Goal: Task Accomplishment & Management: Complete application form

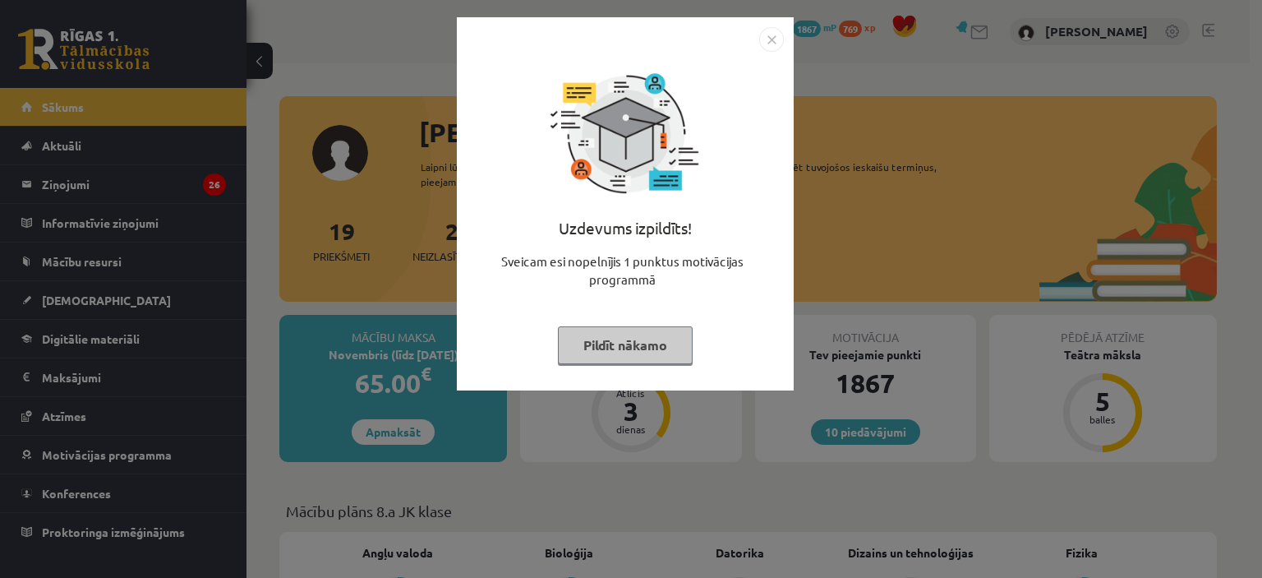
click at [620, 346] on button "Pildīt nākamo" at bounding box center [625, 345] width 135 height 38
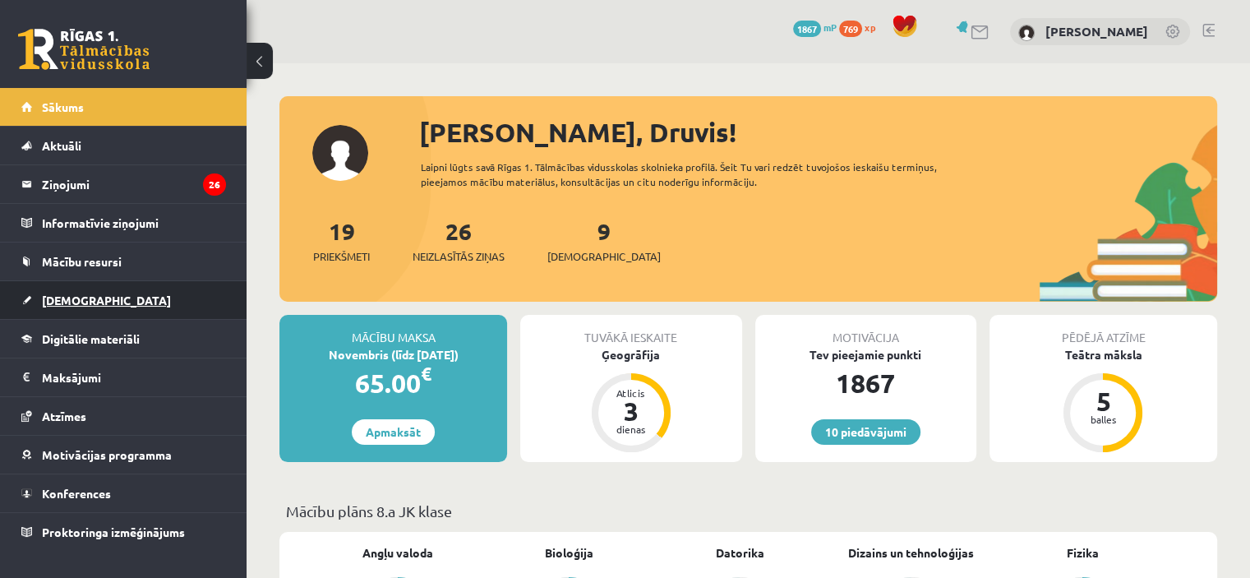
click at [70, 299] on span "[DEMOGRAPHIC_DATA]" at bounding box center [106, 299] width 129 height 15
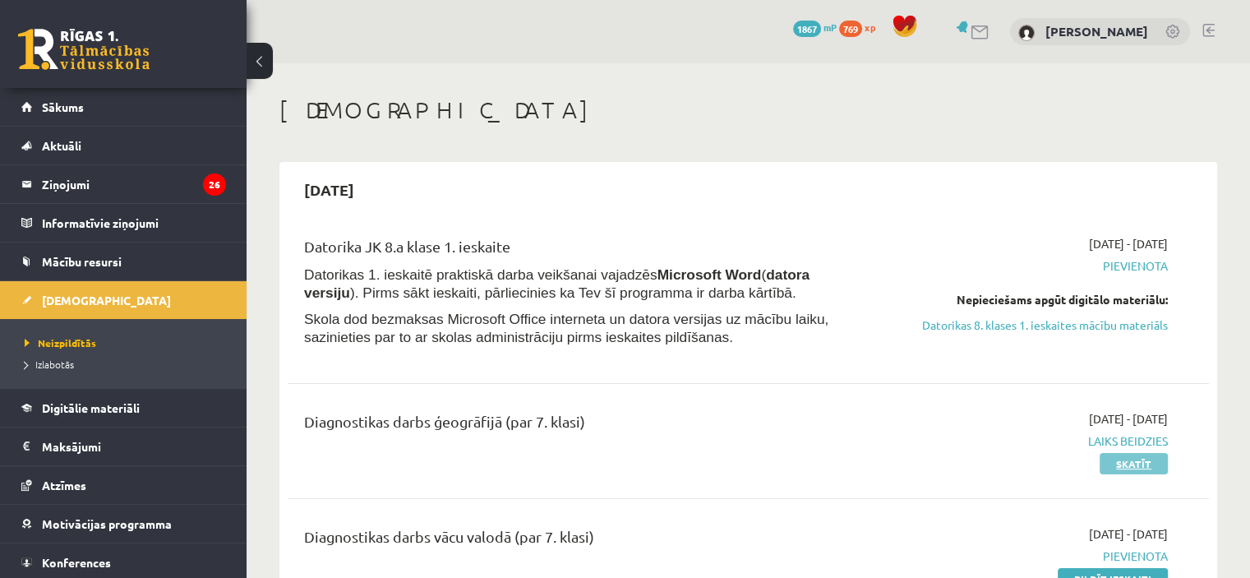
click at [1127, 460] on link "Skatīt" at bounding box center [1133, 463] width 68 height 21
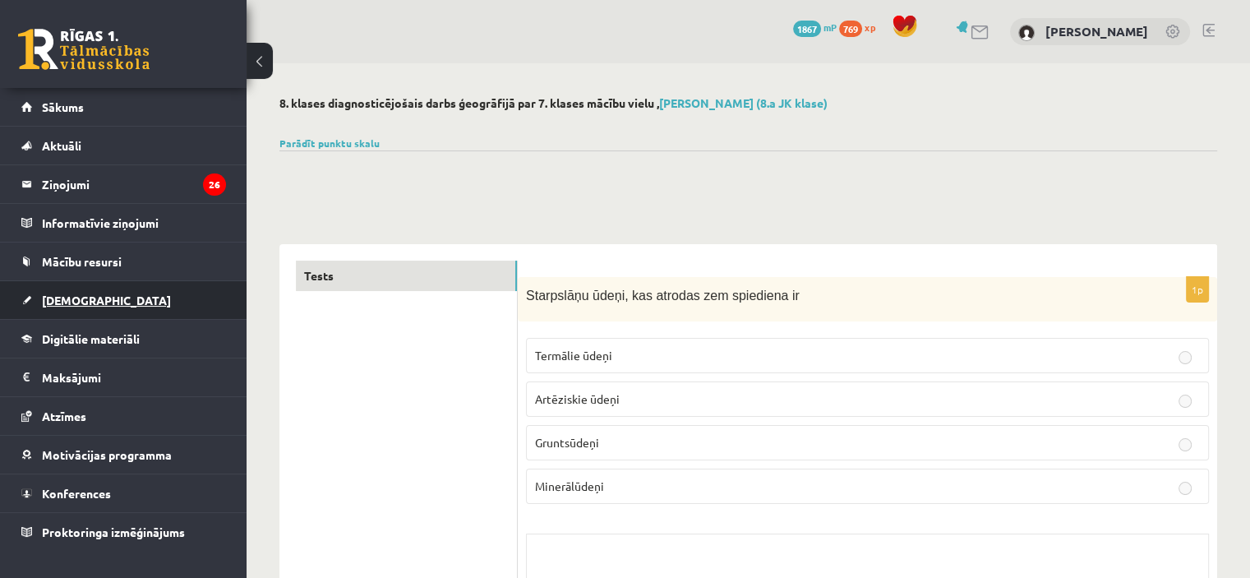
click at [67, 300] on span "[DEMOGRAPHIC_DATA]" at bounding box center [106, 299] width 129 height 15
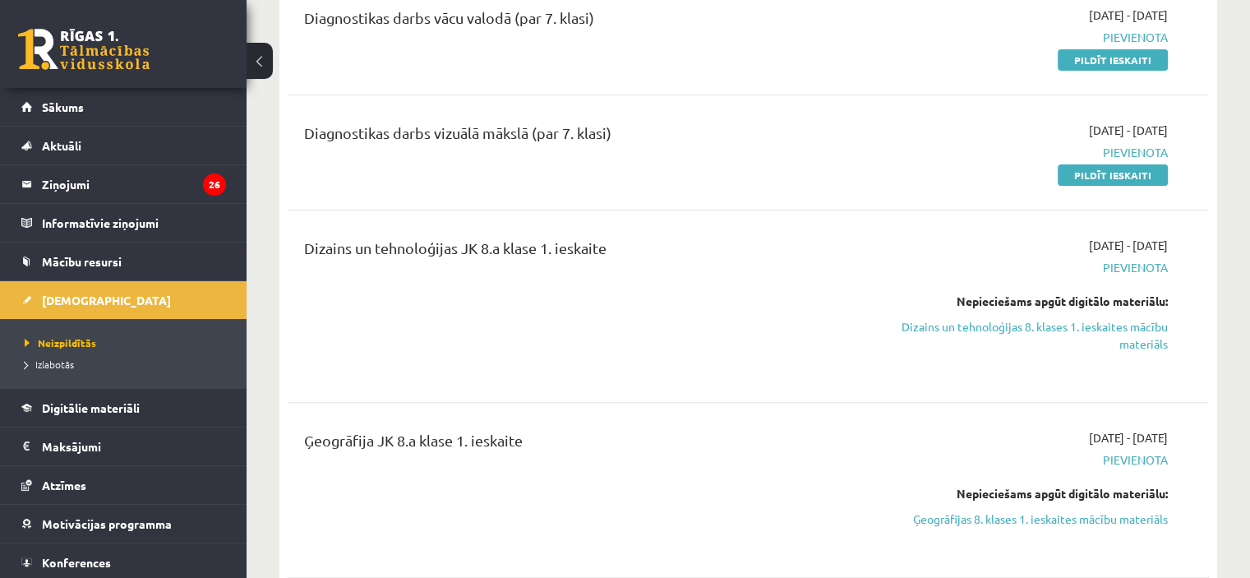
scroll to position [444, 0]
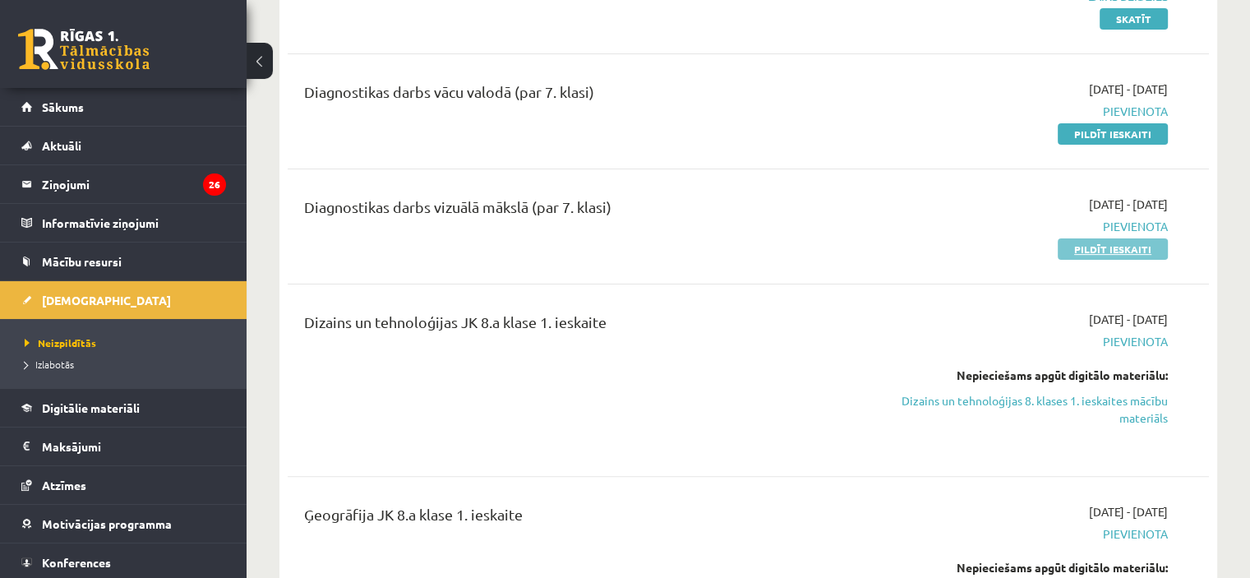
click at [1121, 247] on link "Pildīt ieskaiti" at bounding box center [1112, 248] width 110 height 21
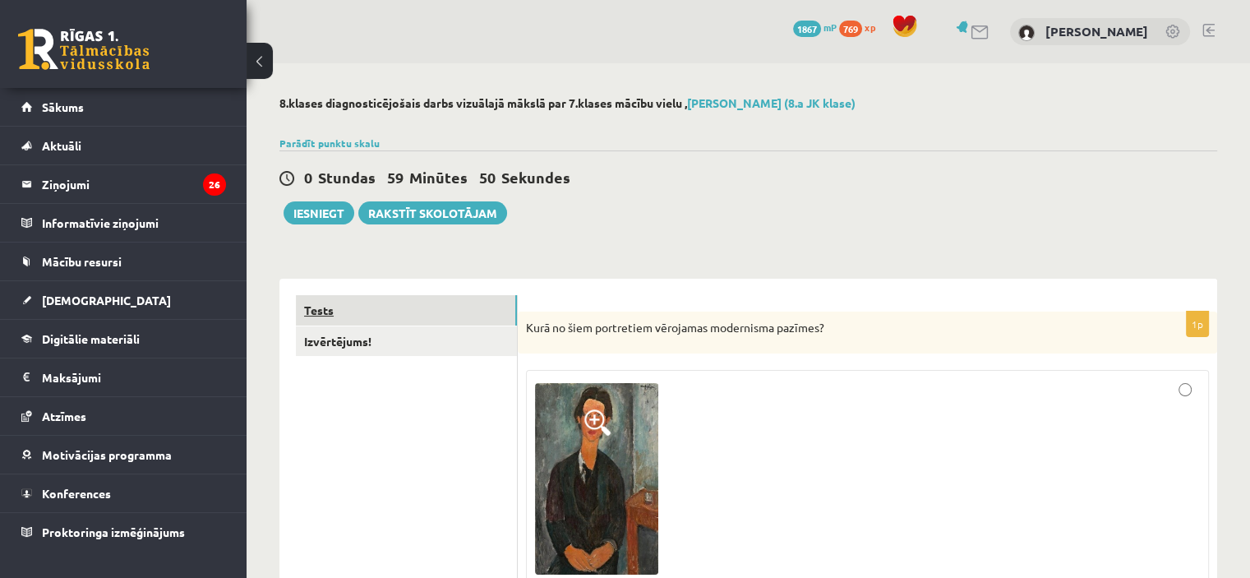
click at [320, 306] on link "Tests" at bounding box center [406, 310] width 221 height 30
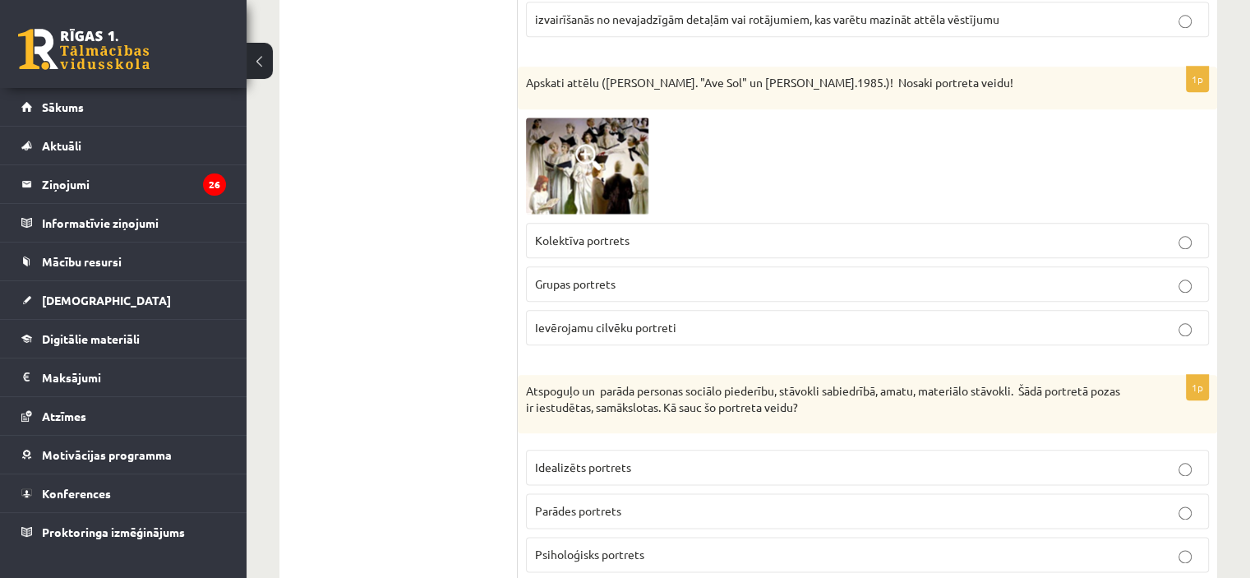
scroll to position [1882, 0]
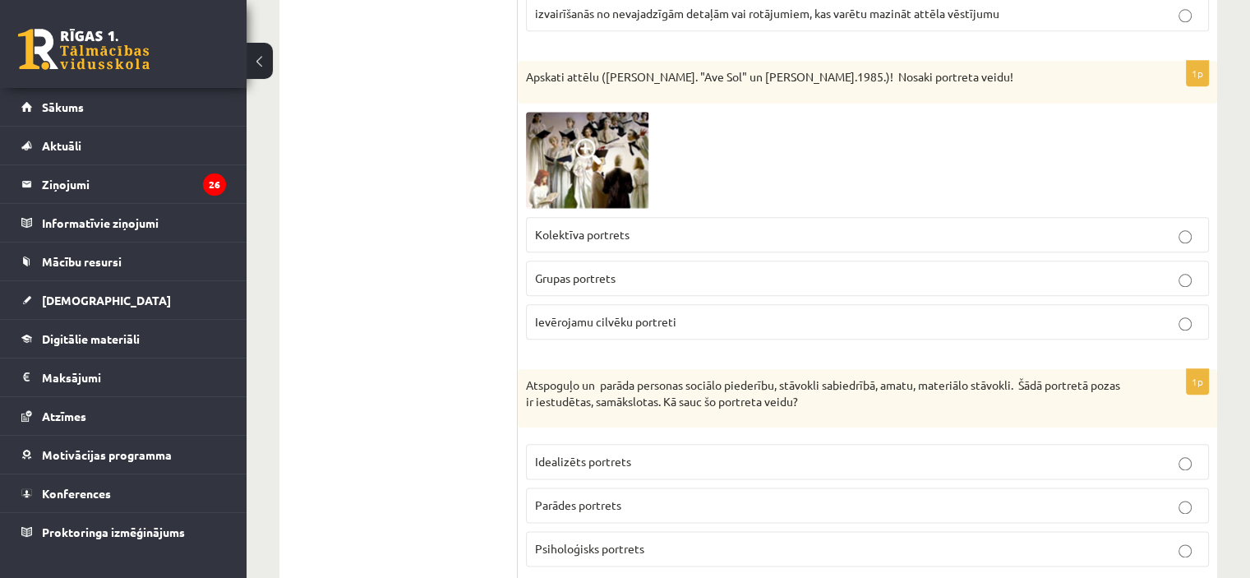
click at [583, 143] on span at bounding box center [588, 151] width 26 height 26
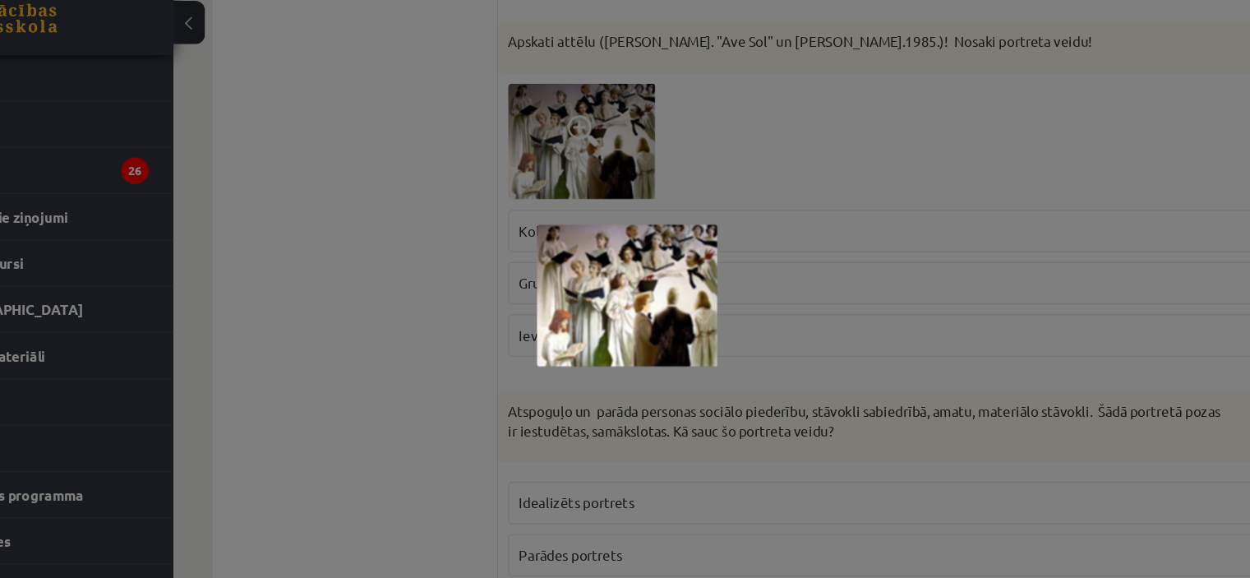
click at [453, 249] on div at bounding box center [625, 289] width 1250 height 578
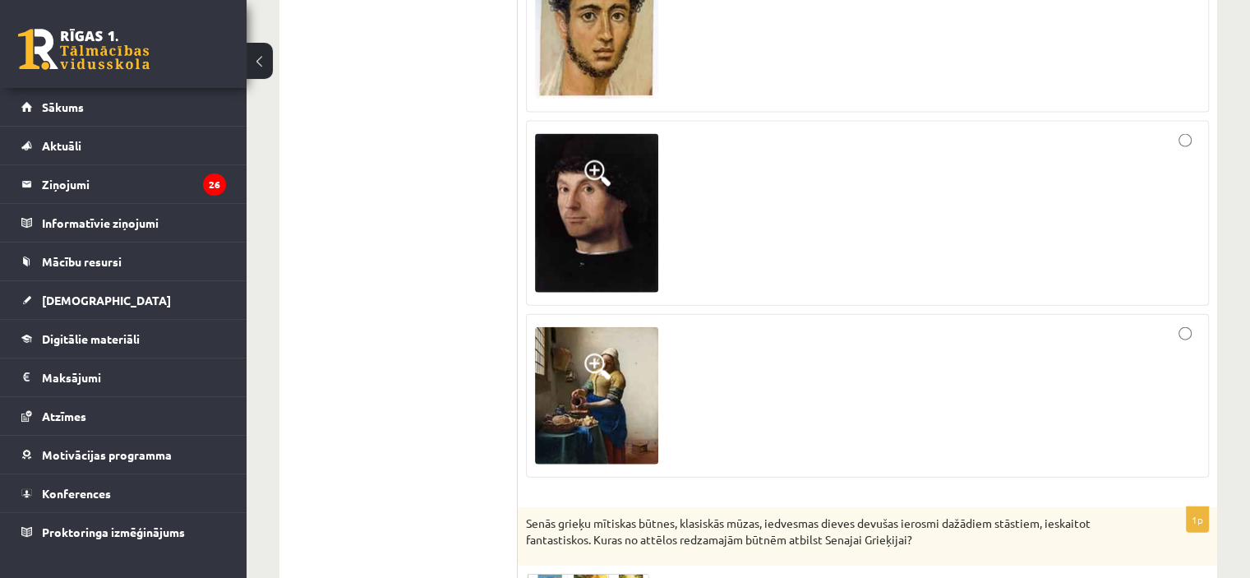
scroll to position [3678, 0]
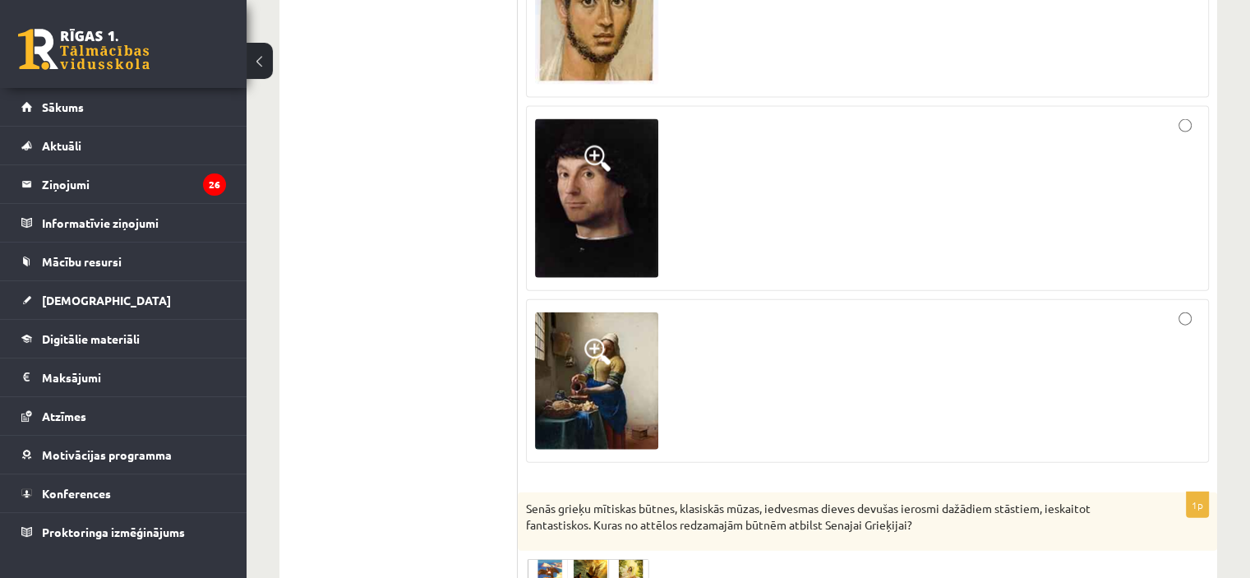
click at [596, 338] on span at bounding box center [597, 351] width 26 height 26
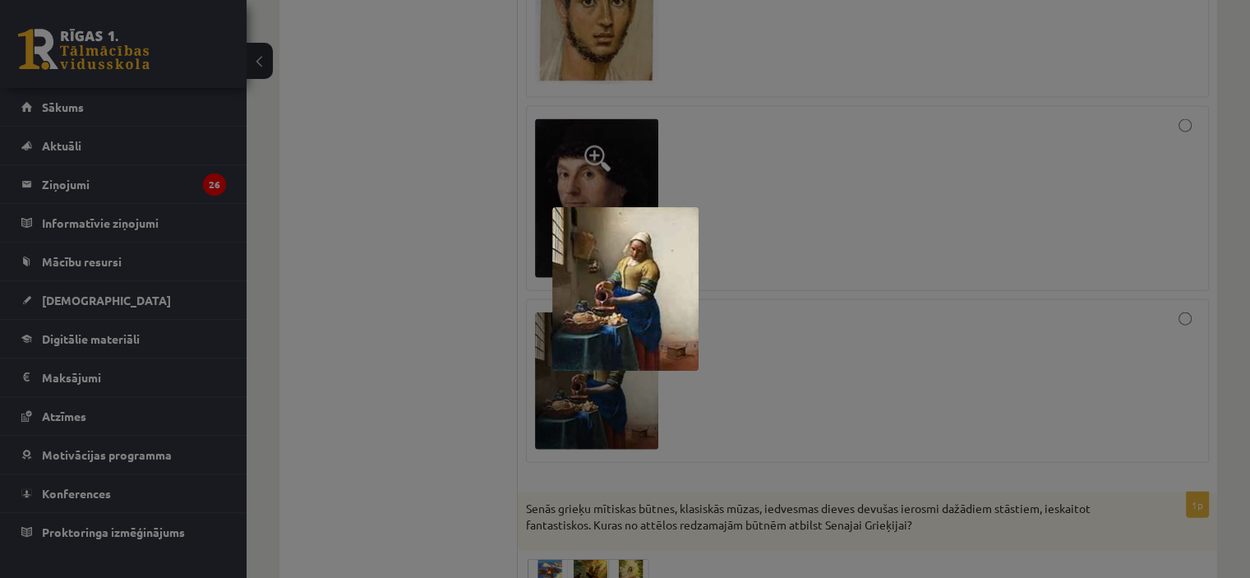
click at [902, 226] on div at bounding box center [625, 289] width 1250 height 578
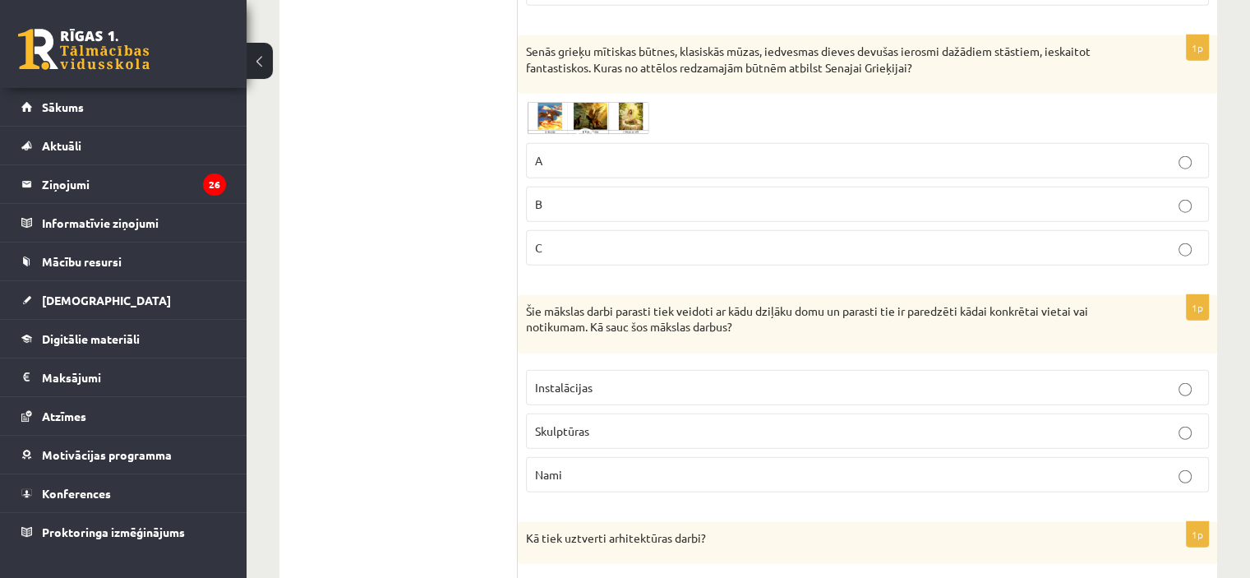
scroll to position [4149, 0]
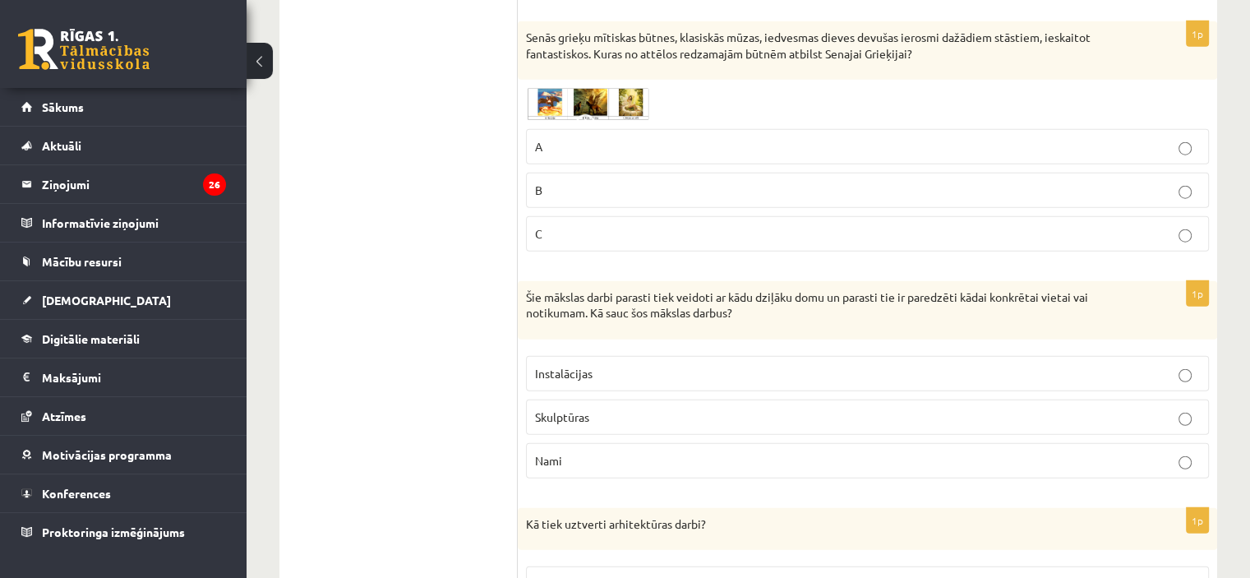
click at [548, 91] on img at bounding box center [587, 104] width 123 height 32
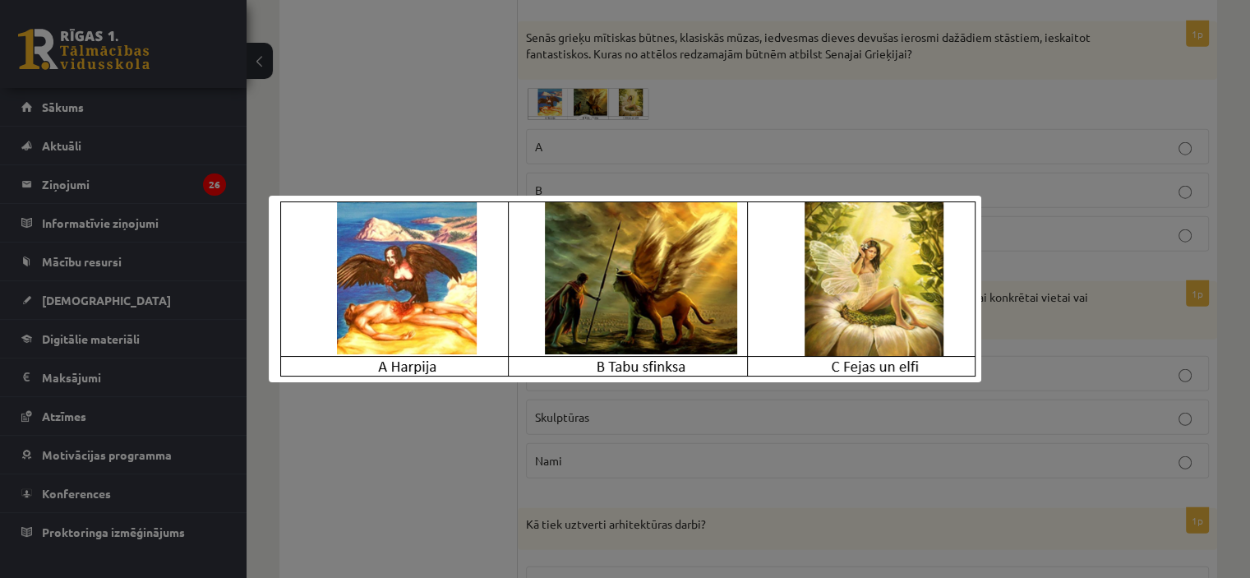
click at [338, 491] on div at bounding box center [625, 289] width 1250 height 578
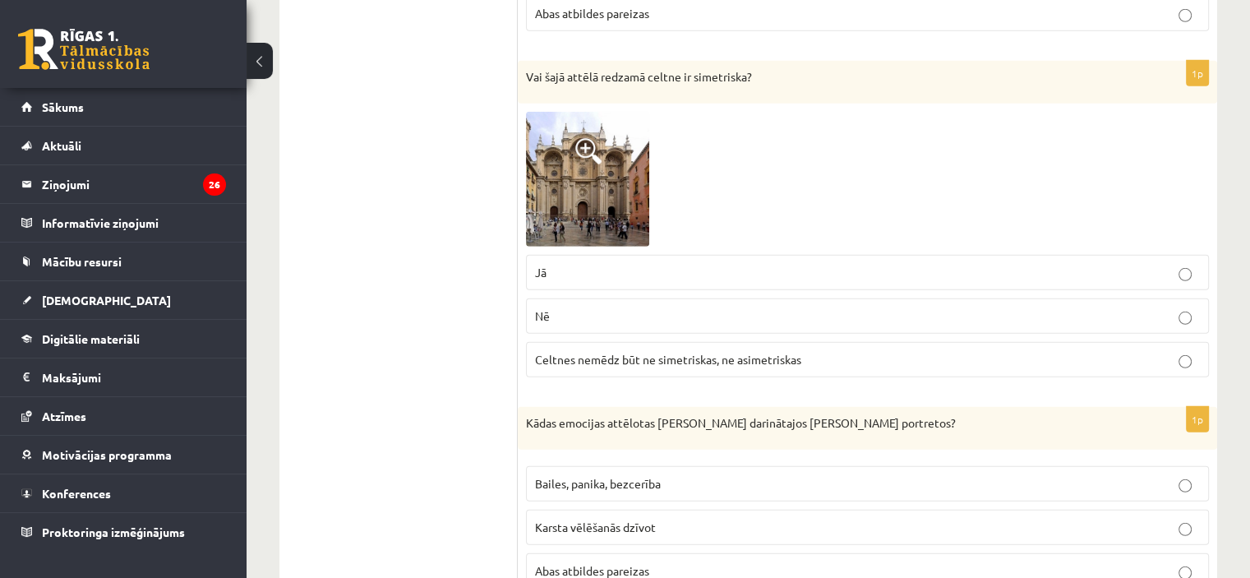
scroll to position [4839, 0]
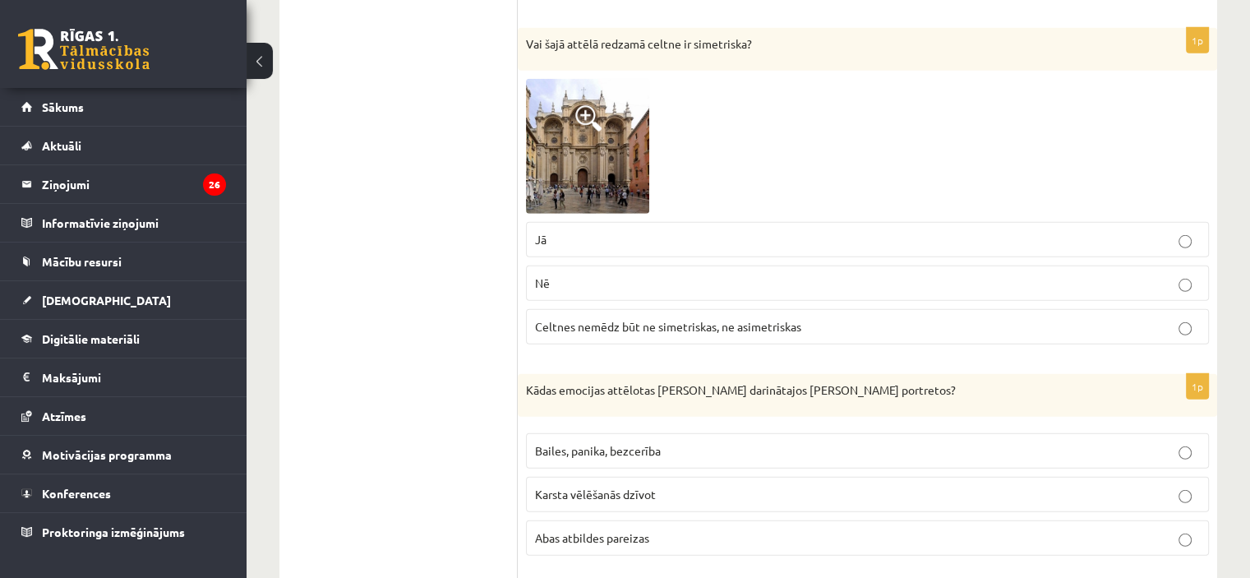
click at [613, 231] on p "Jā" at bounding box center [867, 239] width 665 height 17
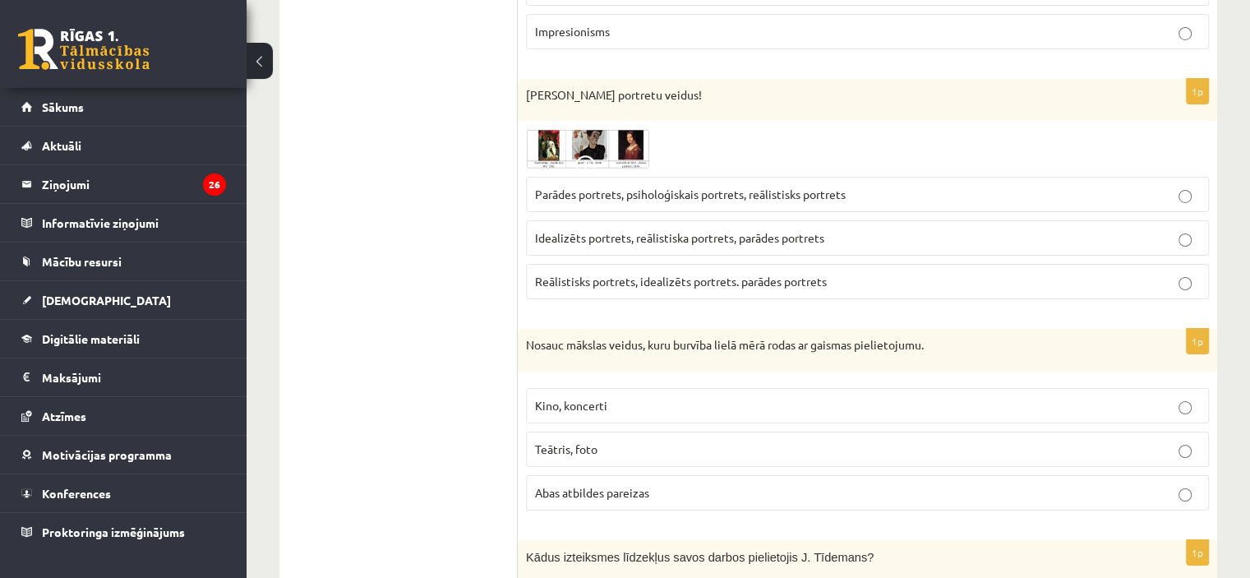
scroll to position [5847, 0]
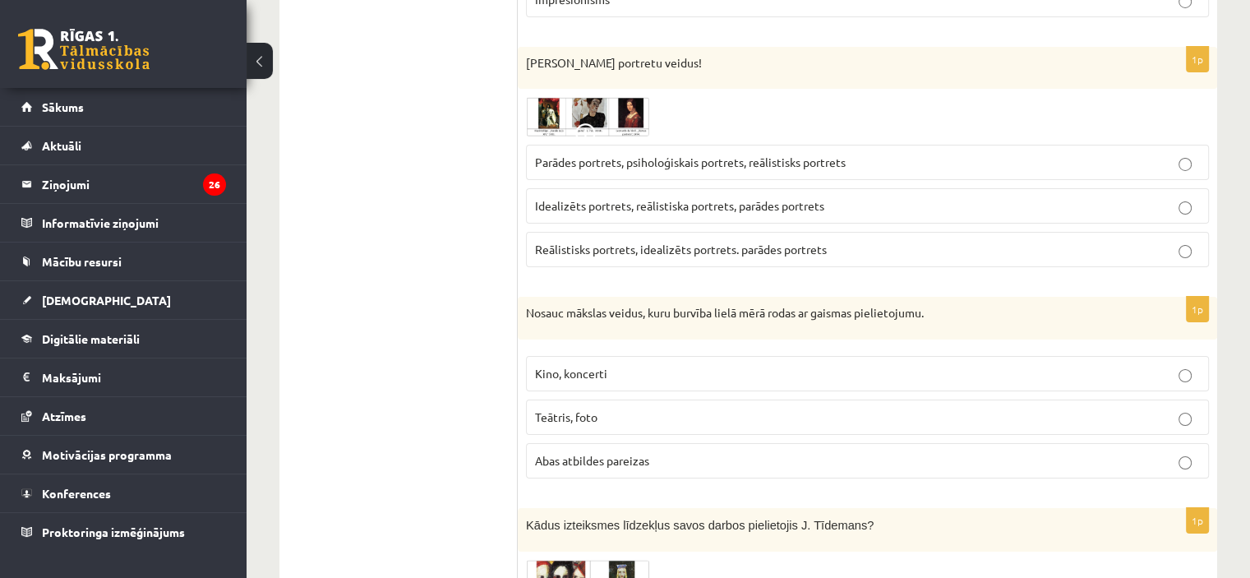
click at [548, 97] on img at bounding box center [587, 116] width 123 height 39
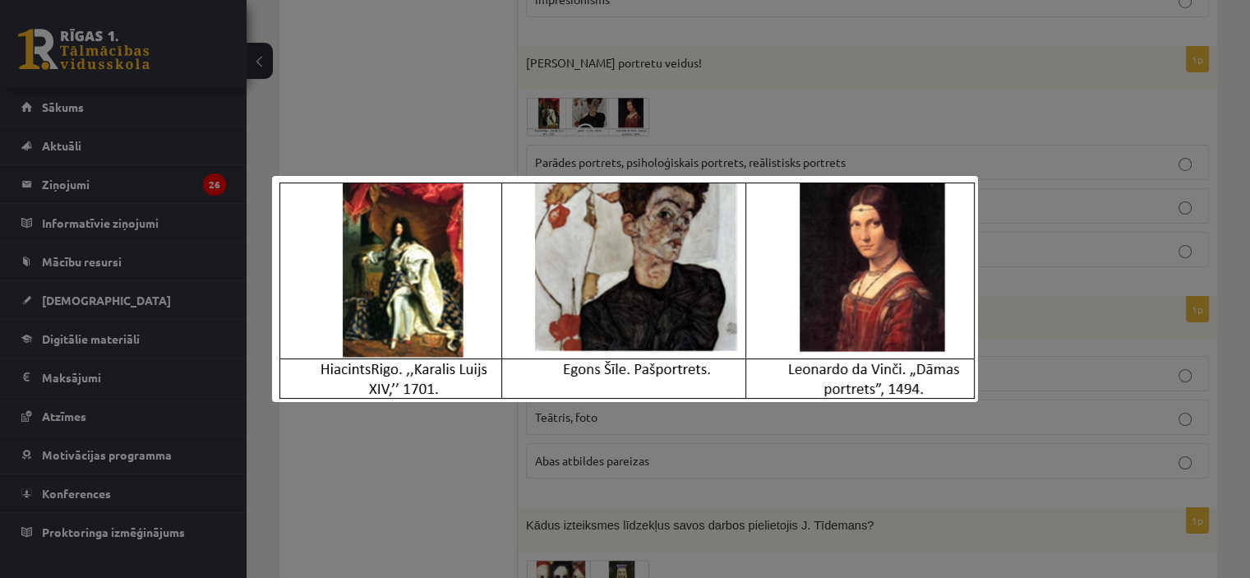
click at [401, 98] on div at bounding box center [625, 289] width 1250 height 578
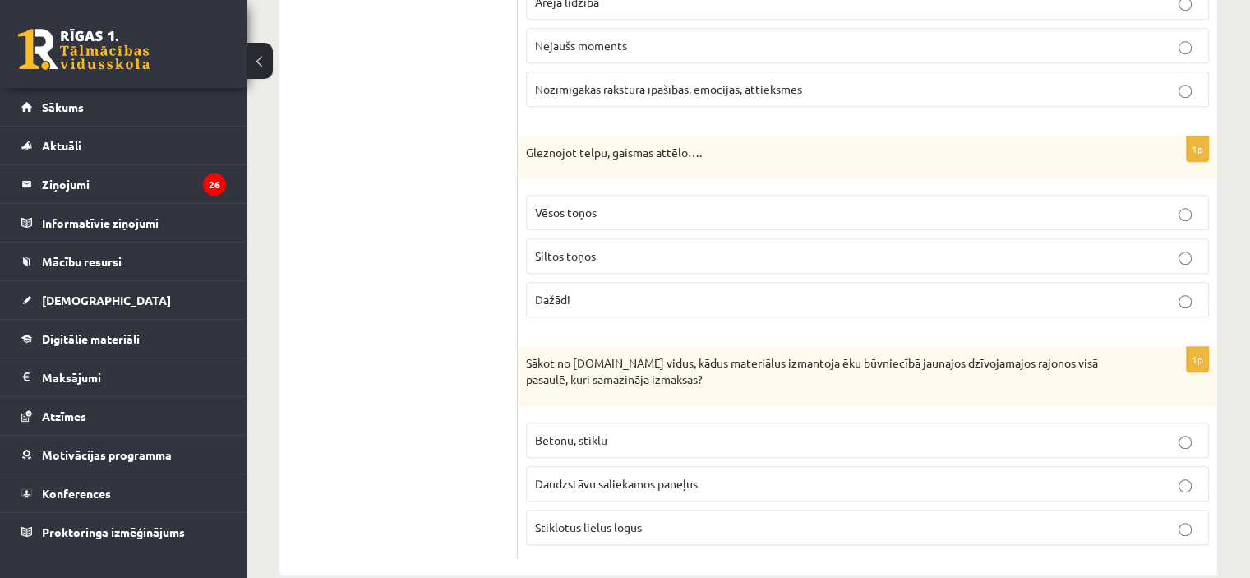
scroll to position [0, 0]
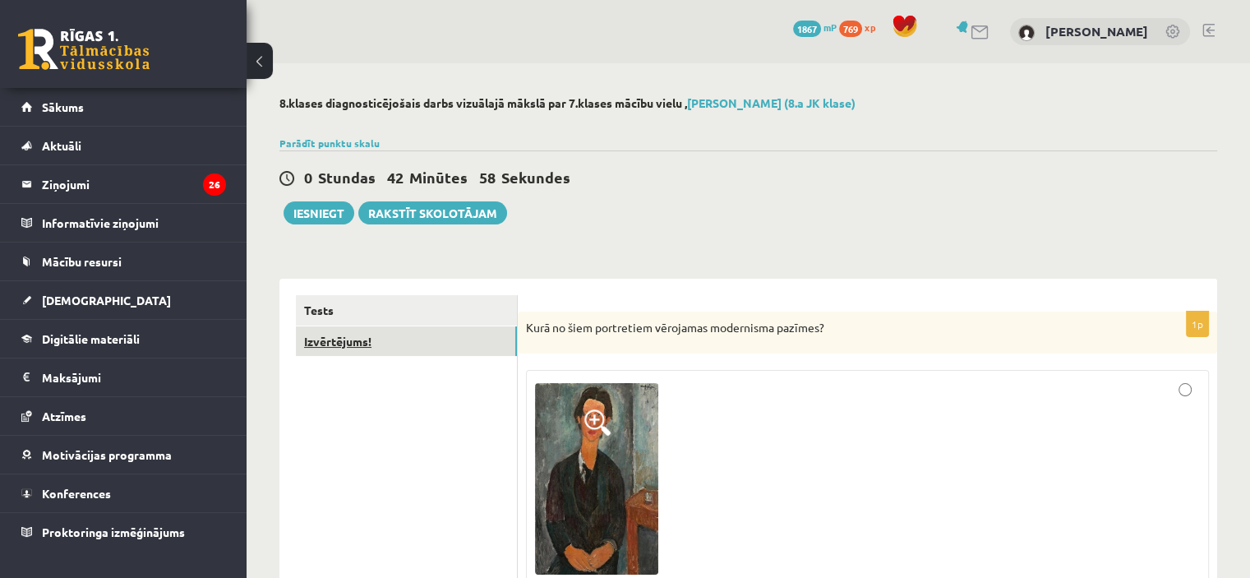
click at [329, 338] on link "Izvērtējums!" at bounding box center [406, 341] width 221 height 30
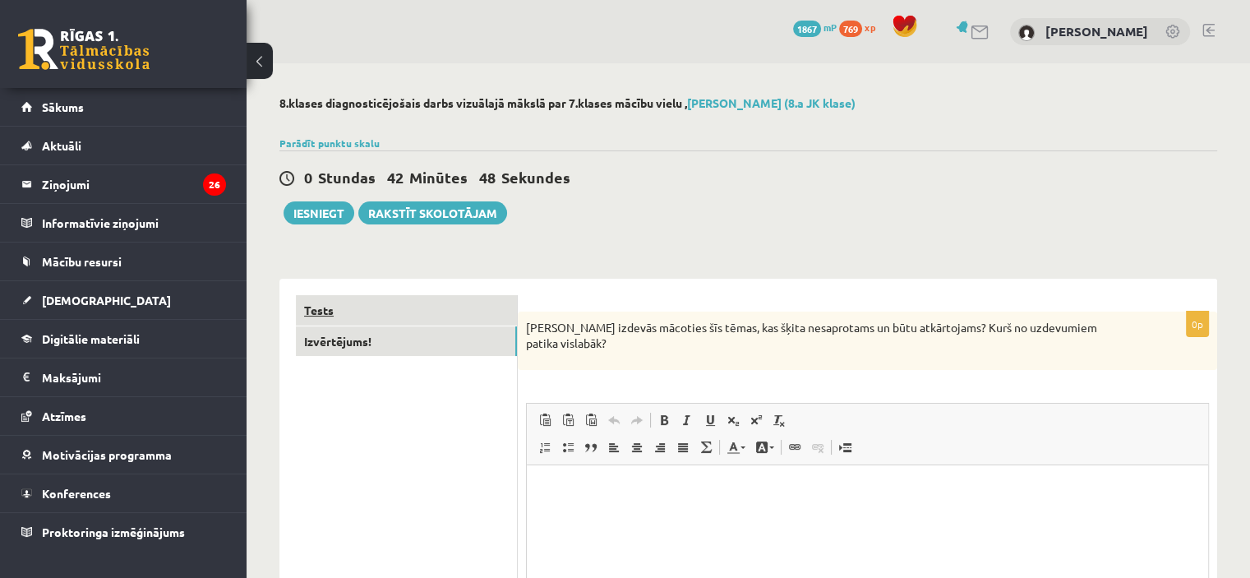
click at [314, 311] on link "Tests" at bounding box center [406, 310] width 221 height 30
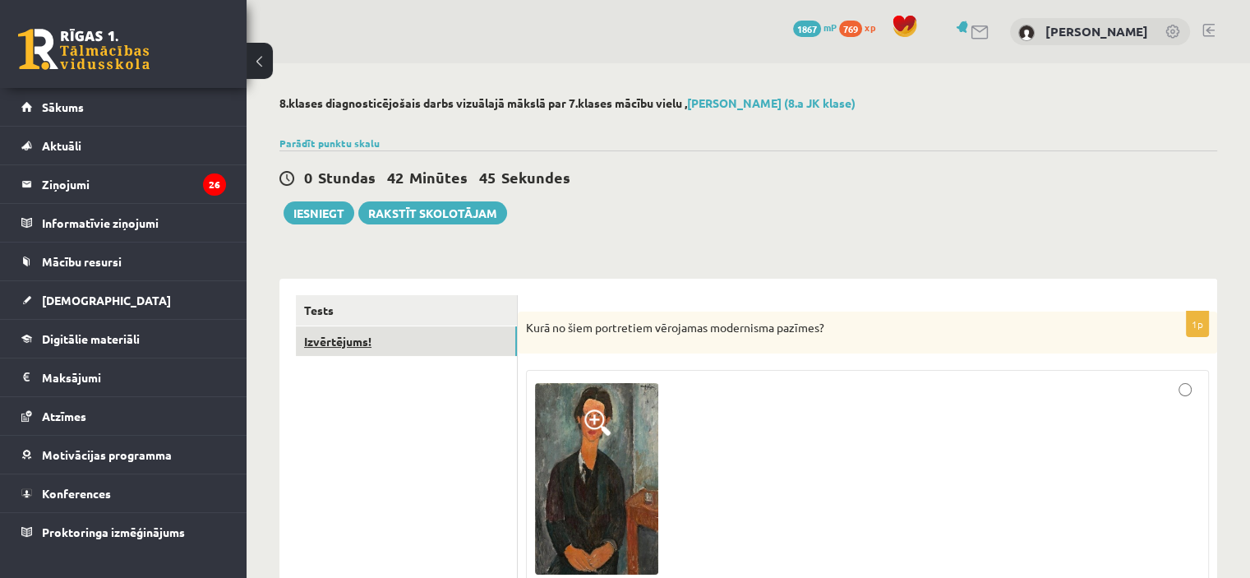
click at [331, 342] on link "Izvērtējums!" at bounding box center [406, 341] width 221 height 30
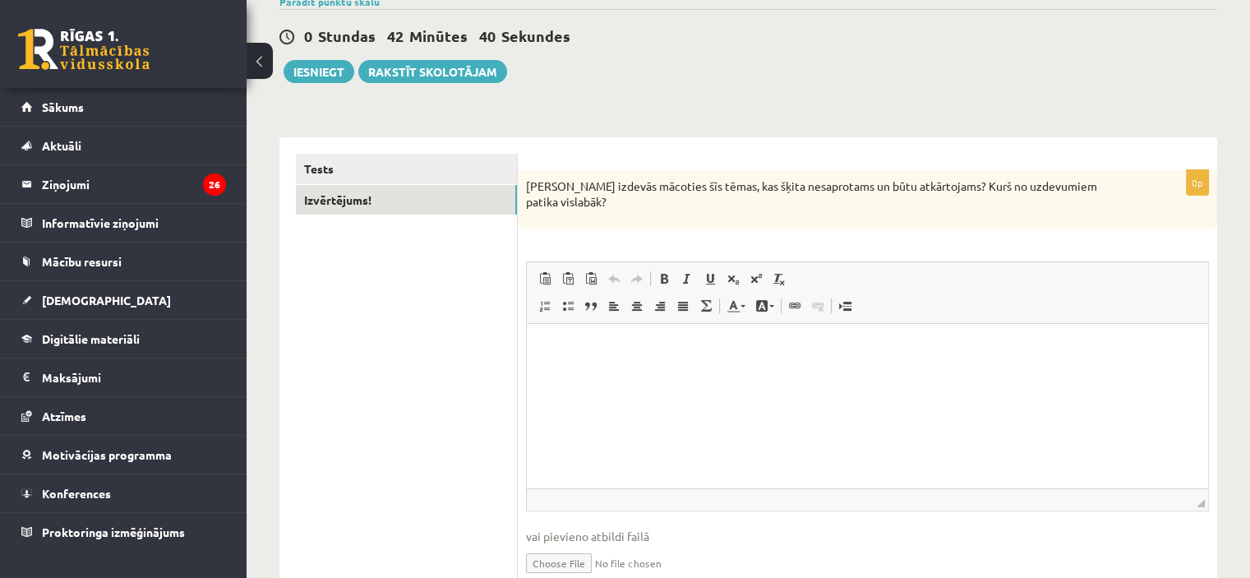
scroll to position [139, 0]
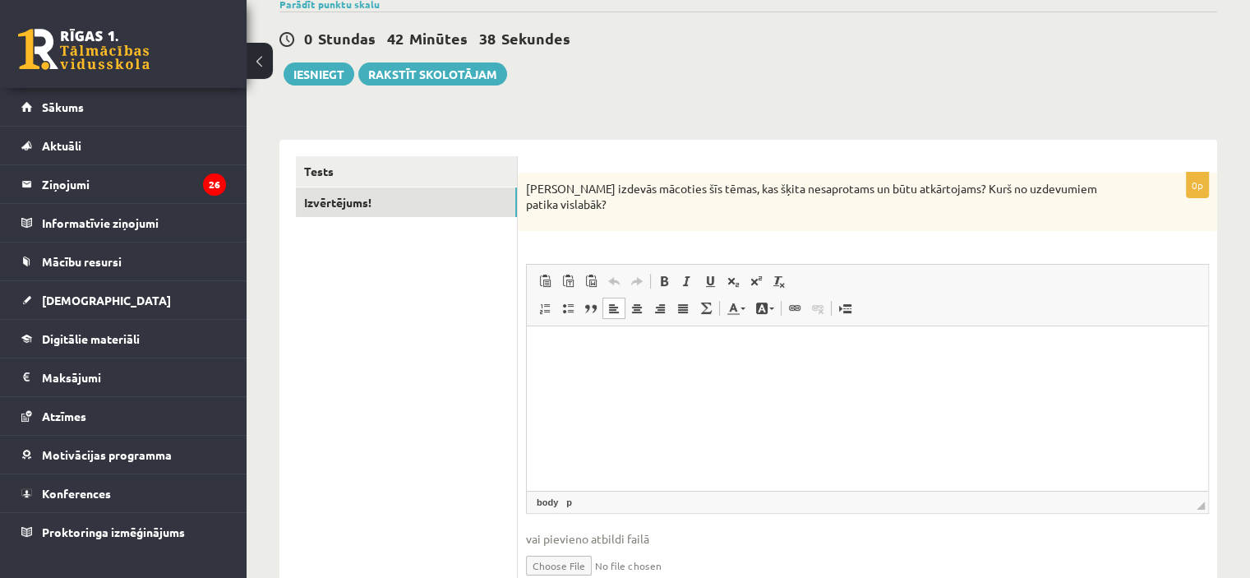
click at [542, 343] on html at bounding box center [867, 351] width 681 height 50
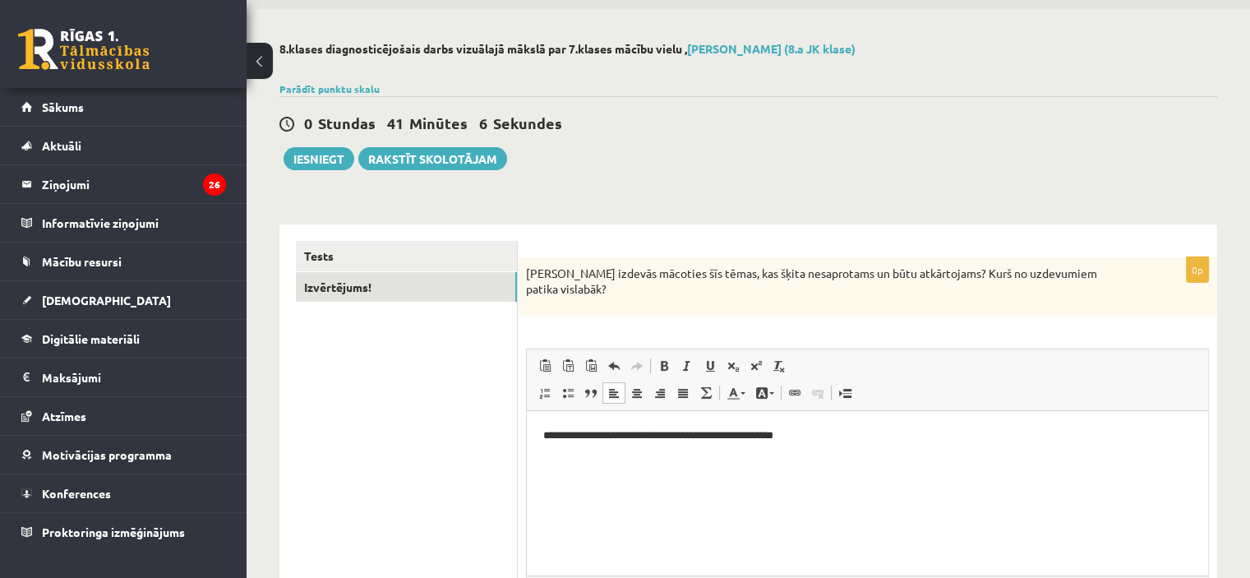
scroll to position [44, 0]
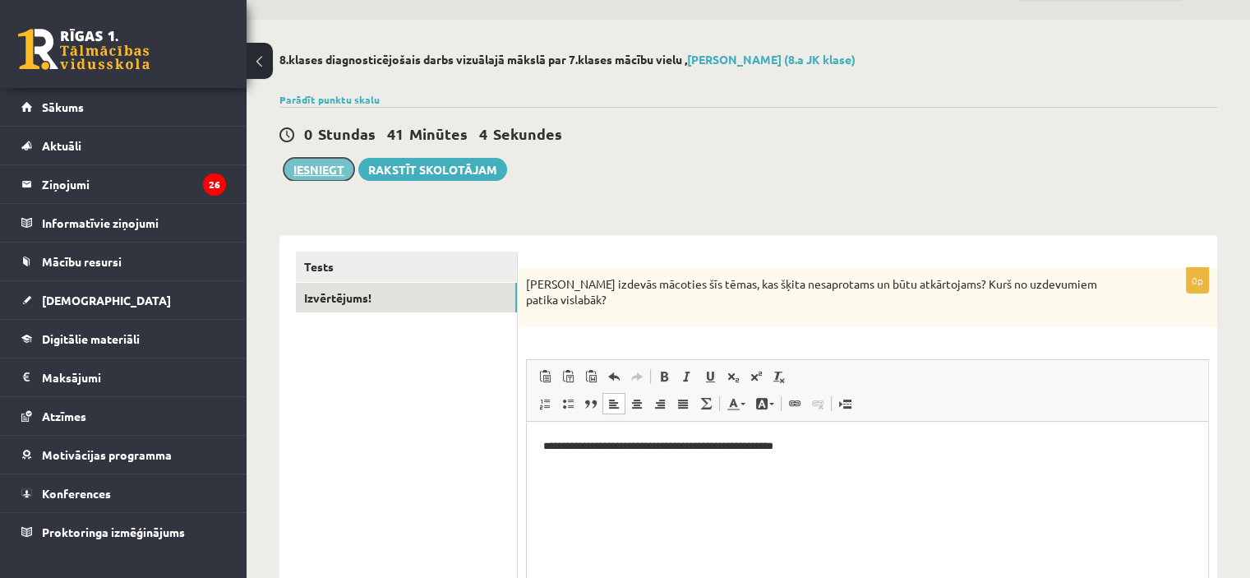
click at [305, 161] on button "Iesniegt" at bounding box center [318, 169] width 71 height 23
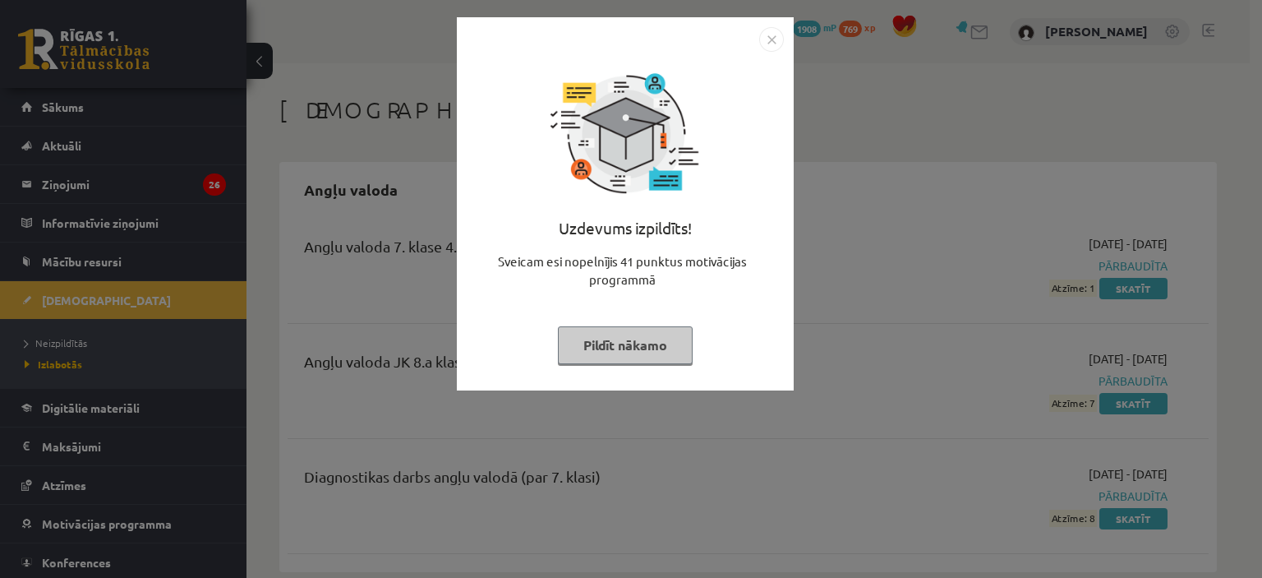
click at [615, 344] on button "Pildīt nākamo" at bounding box center [625, 345] width 135 height 38
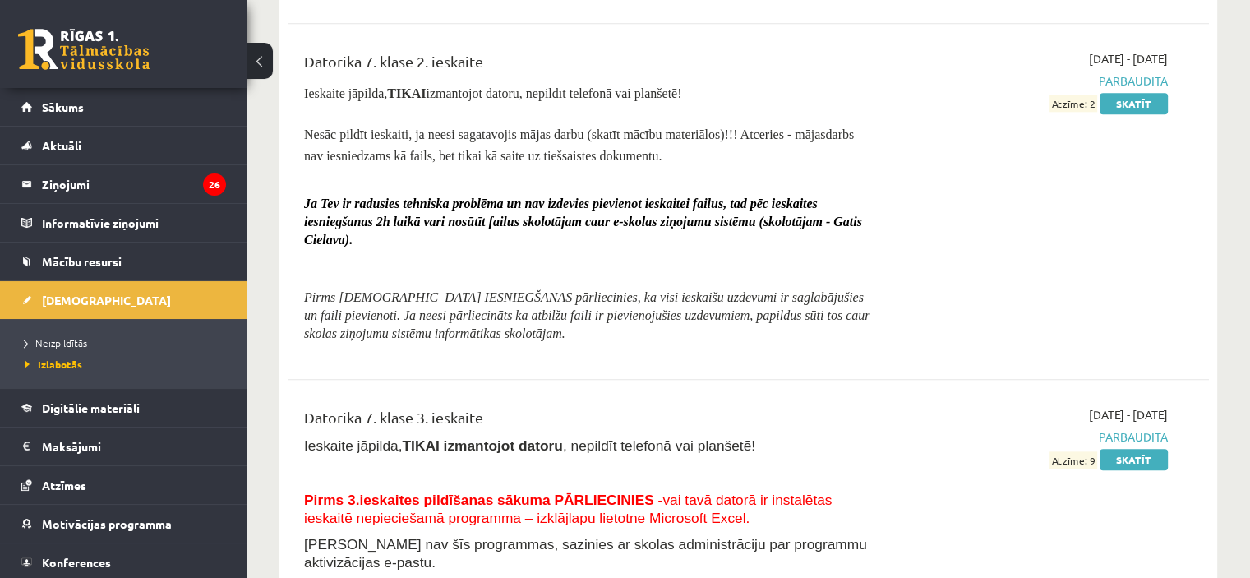
scroll to position [1835, 0]
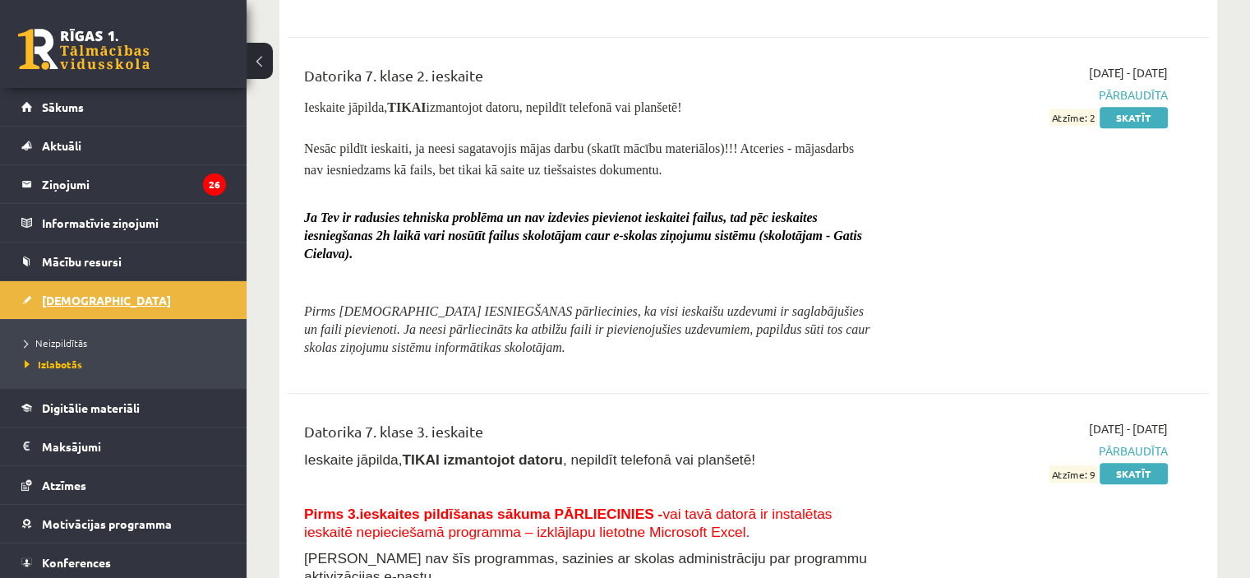
click at [69, 296] on span "[DEMOGRAPHIC_DATA]" at bounding box center [106, 299] width 129 height 15
click at [66, 342] on span "Neizpildītās" at bounding box center [60, 342] width 71 height 13
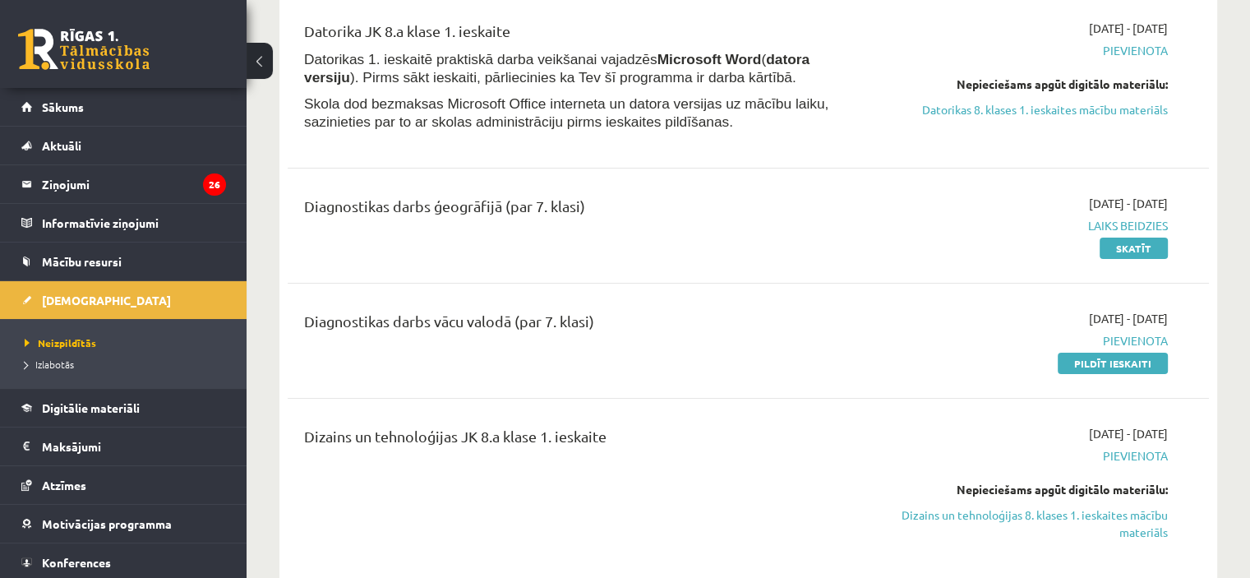
scroll to position [230, 0]
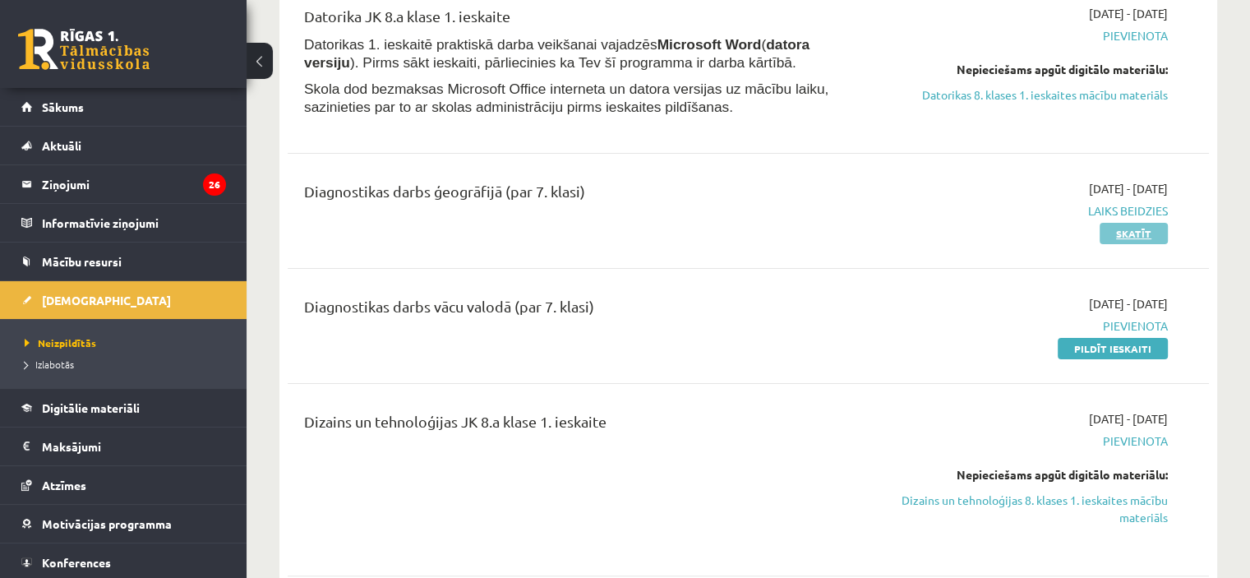
click at [1138, 231] on link "Skatīt" at bounding box center [1133, 233] width 68 height 21
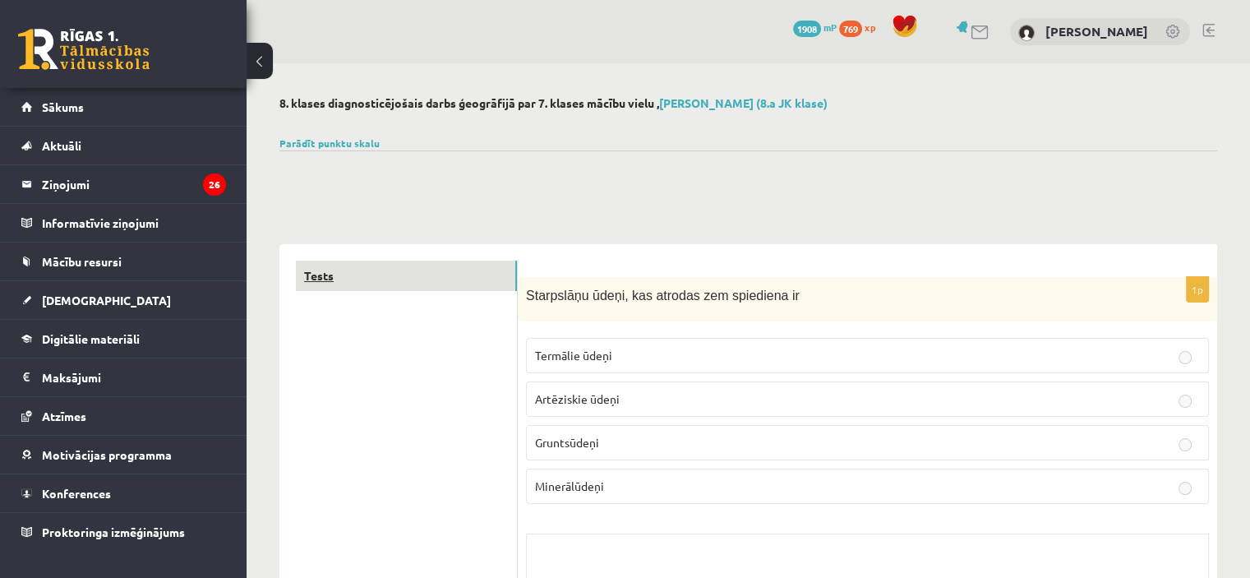
click at [309, 272] on link "Tests" at bounding box center [406, 275] width 221 height 30
click at [556, 399] on span "Artēziskie ūdeņi" at bounding box center [577, 398] width 85 height 15
click at [67, 301] on span "[DEMOGRAPHIC_DATA]" at bounding box center [106, 299] width 129 height 15
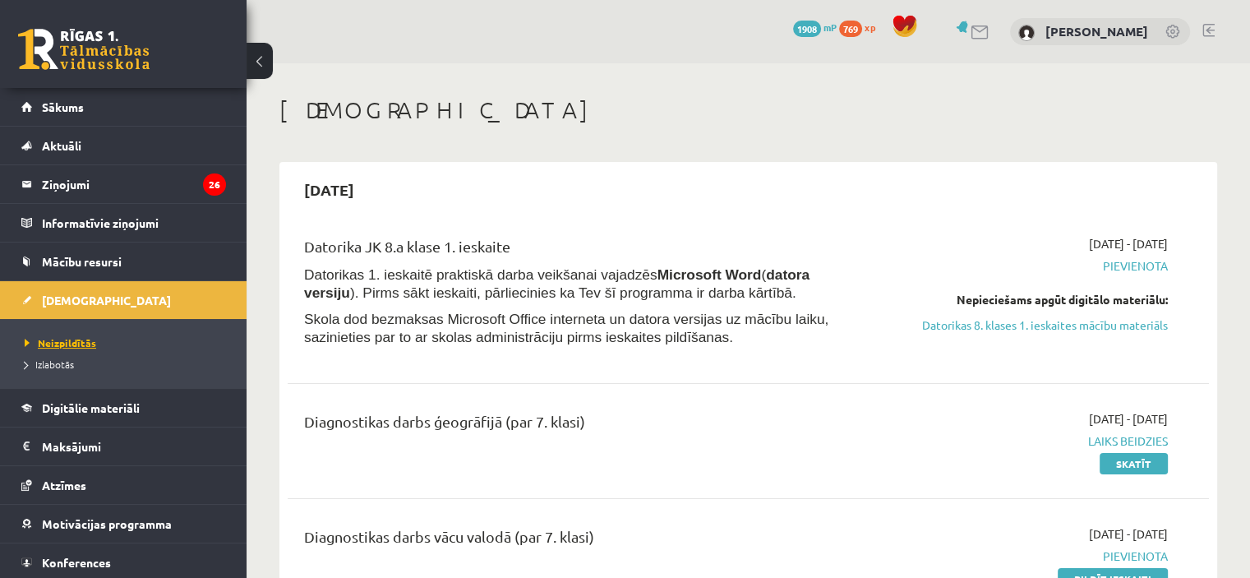
click at [76, 336] on span "Neizpildītās" at bounding box center [60, 342] width 71 height 13
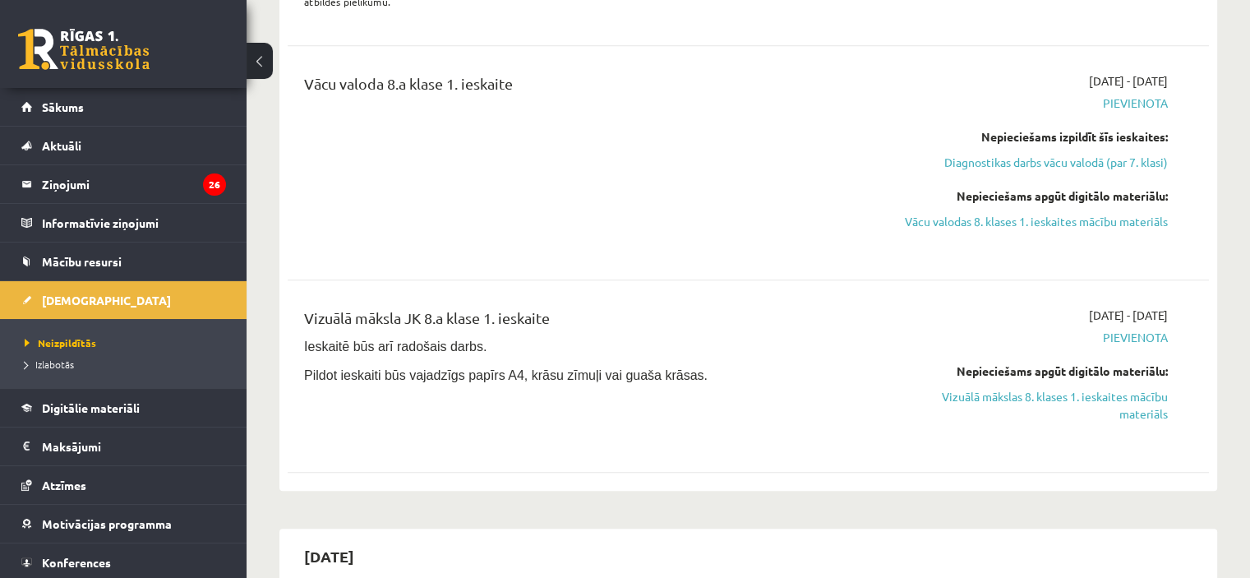
scroll to position [1328, 0]
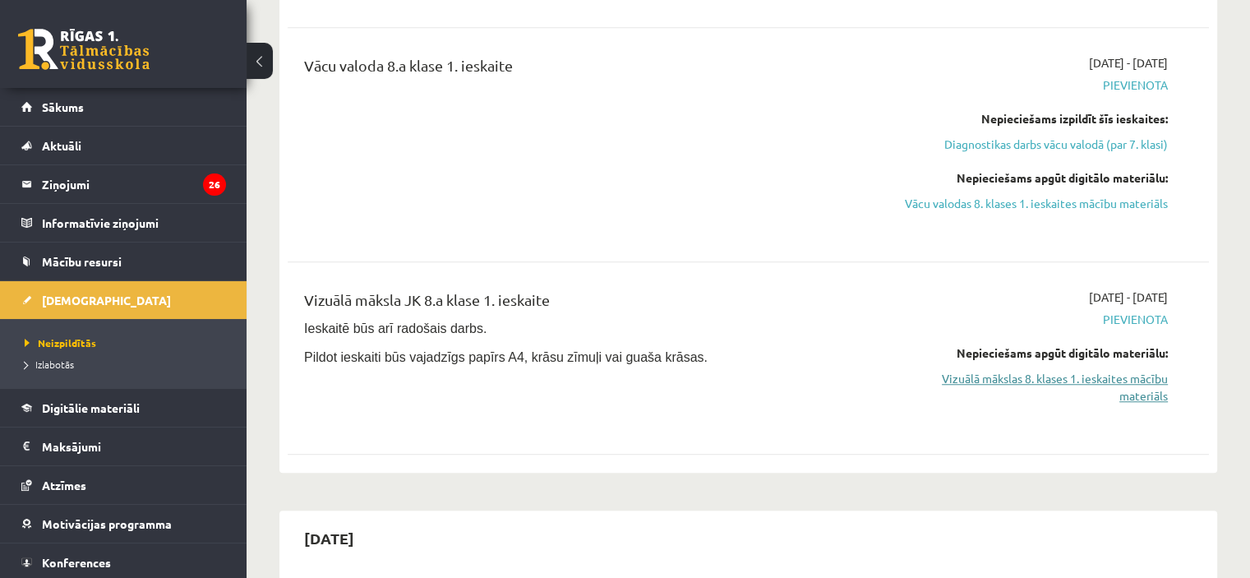
scroll to position [1328, 0]
click at [1121, 370] on link "Vizuālā mākslas 8. klases 1. ieskaites mācību materiāls" at bounding box center [1031, 387] width 271 height 35
